Goal: Transaction & Acquisition: Subscribe to service/newsletter

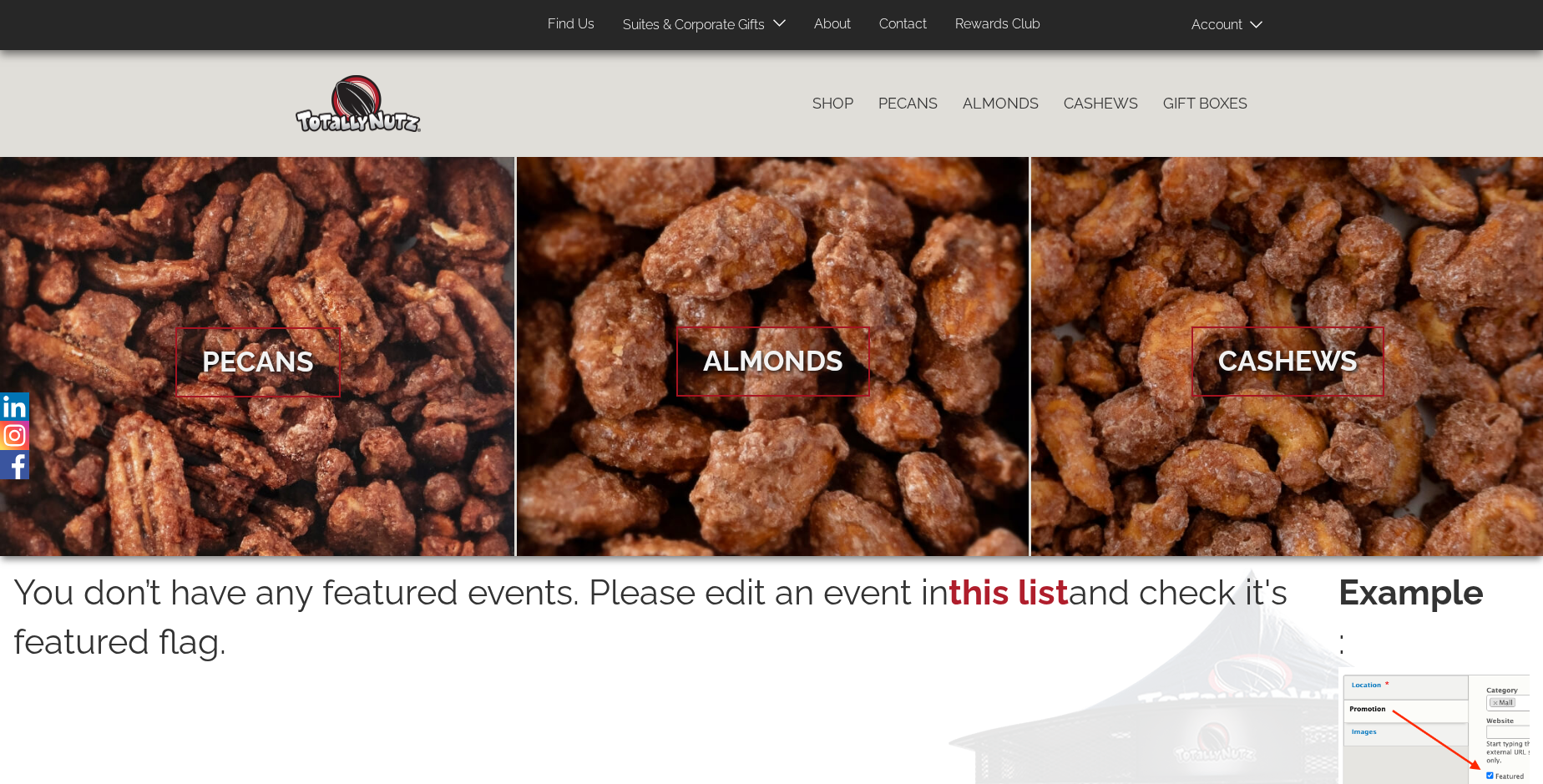
scroll to position [2680, 0]
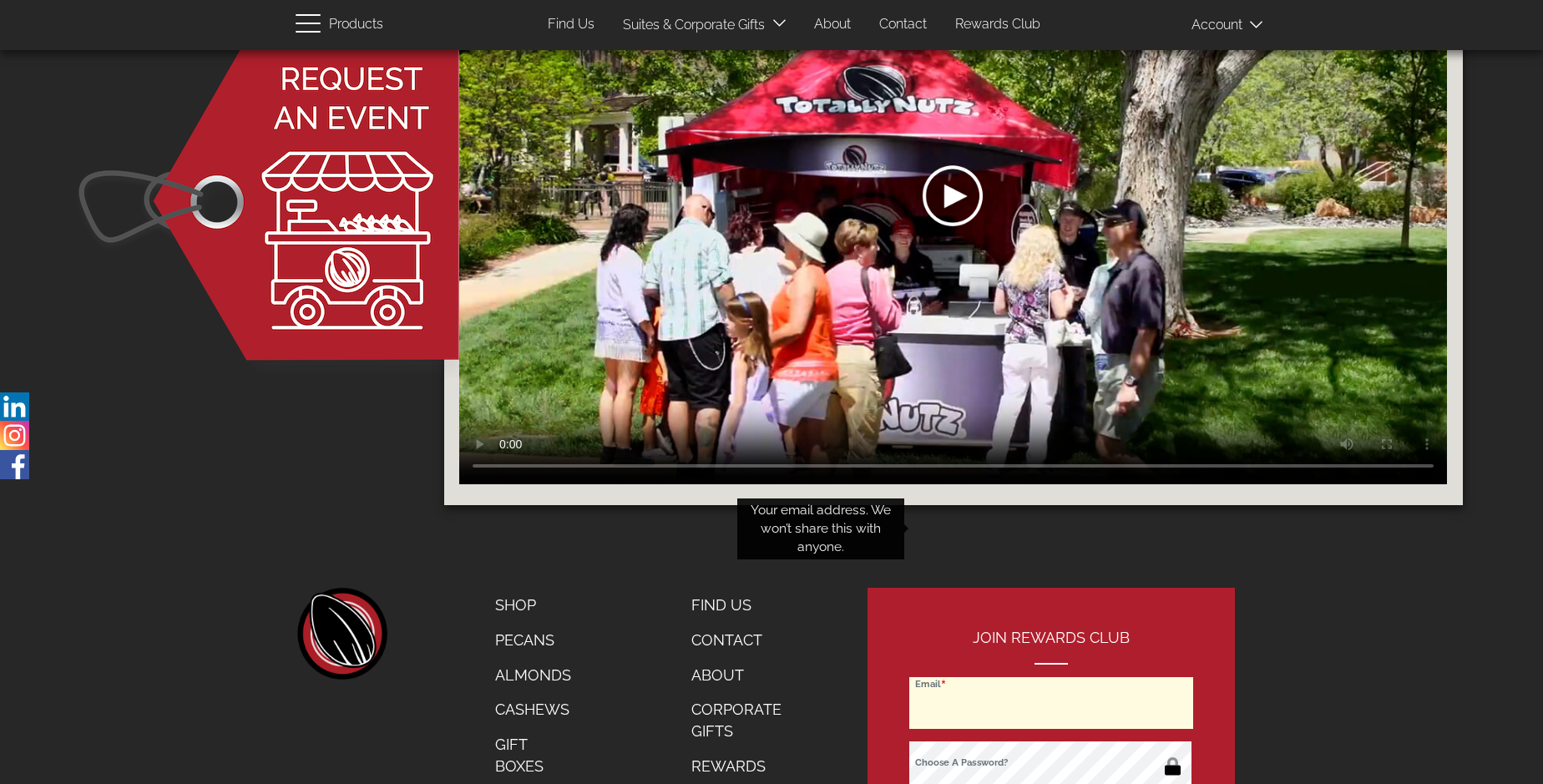
click at [1052, 676] on input "Email" at bounding box center [1051, 702] width 284 height 52
type input "[EMAIL_ADDRESS][DOMAIN_NAME]"
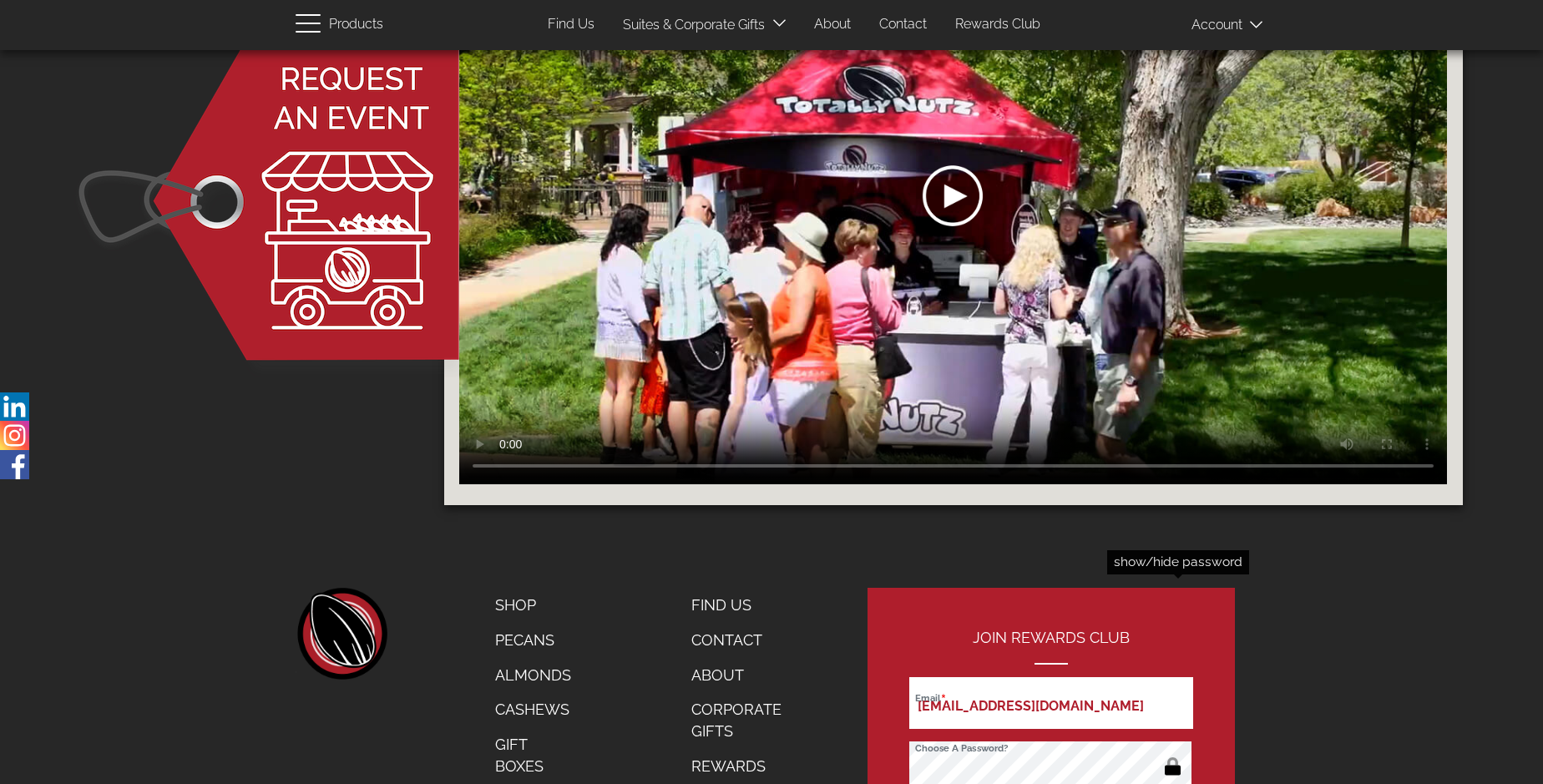
click at [1173, 754] on button "button" at bounding box center [1173, 767] width 32 height 27
